Goal: Task Accomplishment & Management: Manage account settings

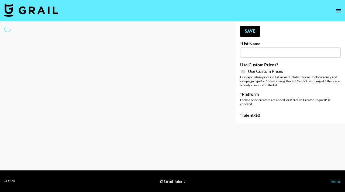
type input "Yoga/Wellness & Mindfulness Creators for [DEMOGRAPHIC_DATA]"
checkbox input "true"
select select "Brand"
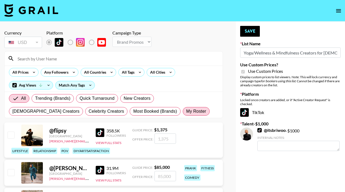
click at [186, 111] on span "My Roster" at bounding box center [196, 111] width 20 height 6
click at [186, 111] on input "My Roster" at bounding box center [186, 111] width 0 height 0
radio input "true"
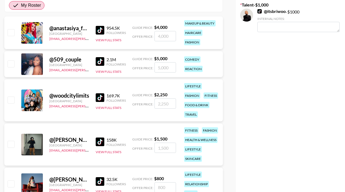
scroll to position [125, 0]
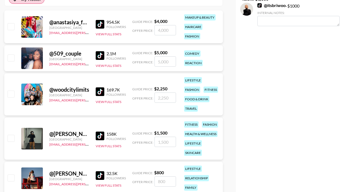
click at [14, 135] on input "checkbox" at bounding box center [11, 138] width 6 height 6
checkbox input "true"
type input "1500"
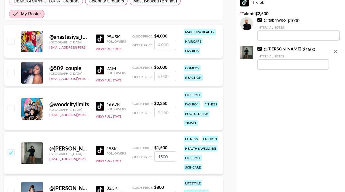
scroll to position [106, 0]
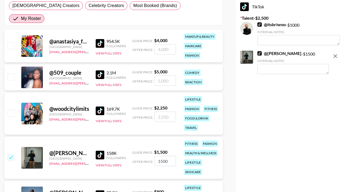
click at [277, 71] on textarea at bounding box center [292, 69] width 71 height 10
click at [332, 55] on icon "remove" at bounding box center [335, 56] width 6 height 6
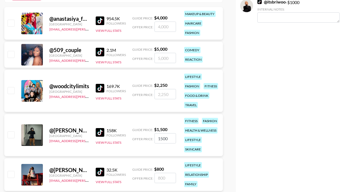
scroll to position [130, 0]
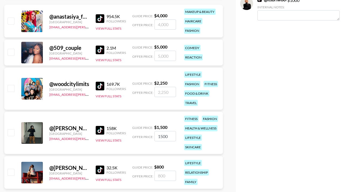
drag, startPoint x: 167, startPoint y: 124, endPoint x: 149, endPoint y: 123, distance: 18.1
click at [149, 131] on div "Offer Price: 1500" at bounding box center [154, 136] width 44 height 10
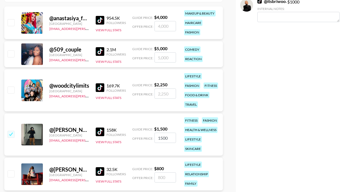
checkbox input "true"
type input "45"
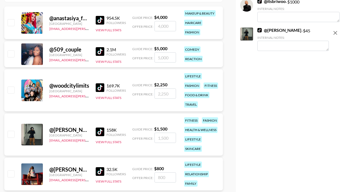
checkbox input "false"
type input "45"
checkbox input "true"
type input "4750"
click at [277, 45] on textarea at bounding box center [292, 46] width 71 height 10
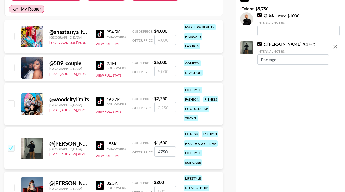
scroll to position [111, 0]
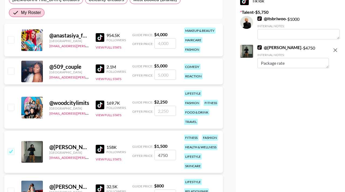
click at [260, 64] on textarea "Package rate" at bounding box center [292, 63] width 71 height 10
click at [287, 62] on textarea "(Package rate" at bounding box center [292, 63] width 71 height 10
drag, startPoint x: 290, startPoint y: 64, endPoint x: 209, endPoint y: 64, distance: 80.7
click at [210, 64] on div "Currency USD USD ​ Platform Campaign Type Choose Type... Song Promos Brand Prom…" at bounding box center [172, 62] width 345 height 304
type textarea "r"
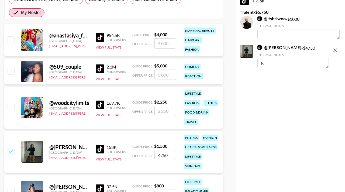
type textarea "R"
drag, startPoint x: 167, startPoint y: 144, endPoint x: 143, endPoint y: 144, distance: 23.7
click at [143, 150] on div "Offer Price: 4750" at bounding box center [154, 155] width 44 height 10
type input "5"
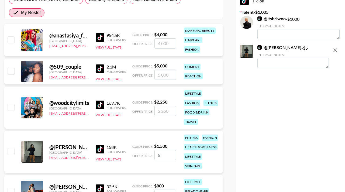
checkbox input "false"
checkbox input "true"
type input "4"
checkbox input "true"
drag, startPoint x: 172, startPoint y: 143, endPoint x: 132, endPoint y: 143, distance: 39.8
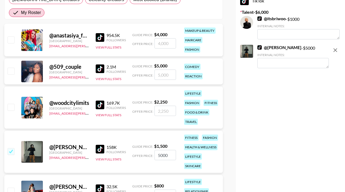
click at [133, 150] on div "Offer Price: 5000" at bounding box center [154, 155] width 44 height 10
type input "4750"
click at [263, 66] on textarea at bounding box center [292, 63] width 71 height 10
type textarea "rate for deliverable package"
click at [271, 96] on div "Your changes have been saved! Save List Name Yoga/Wellness & Mindfulness Creato…" at bounding box center [290, 62] width 109 height 304
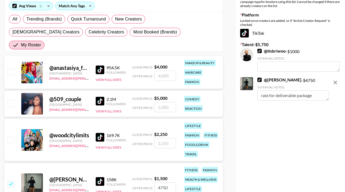
scroll to position [0, 0]
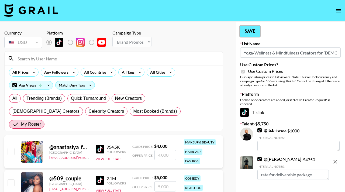
click at [253, 32] on button "Save" at bounding box center [250, 31] width 20 height 11
